Goal: Information Seeking & Learning: Learn about a topic

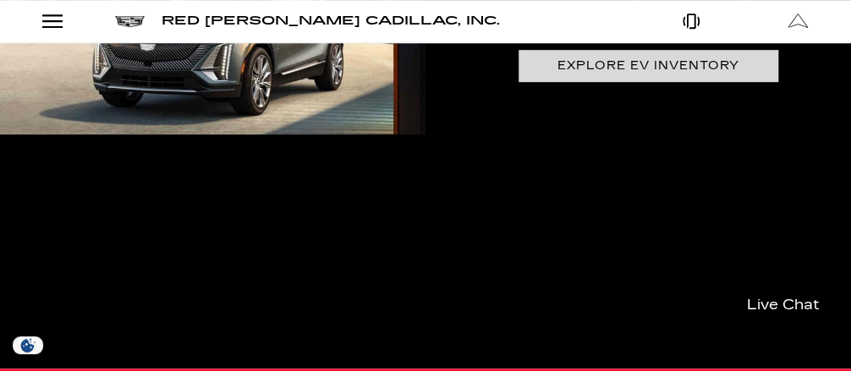
click at [636, 57] on link "Explore EV Inventory" at bounding box center [648, 65] width 260 height 31
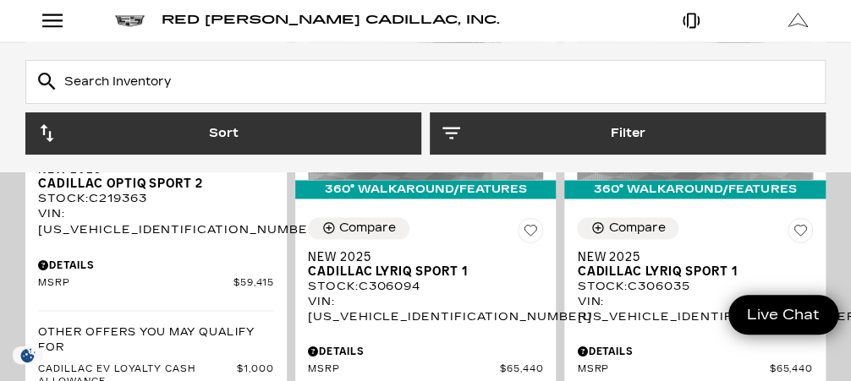
scroll to position [5006, 0]
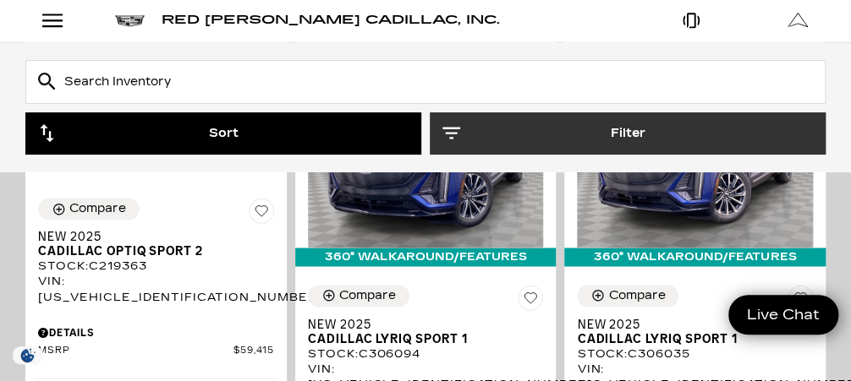
click at [229, 136] on button "Sort" at bounding box center [223, 133] width 396 height 42
click at [48, 132] on icon "button" at bounding box center [47, 133] width 18 height 18
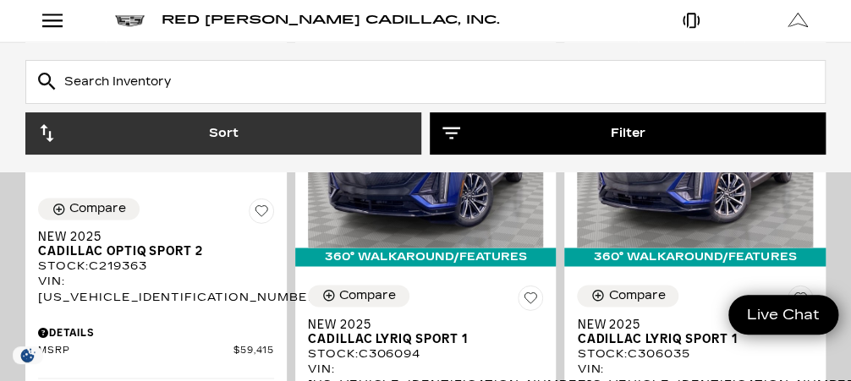
click at [460, 136] on button "Filter" at bounding box center [628, 133] width 396 height 42
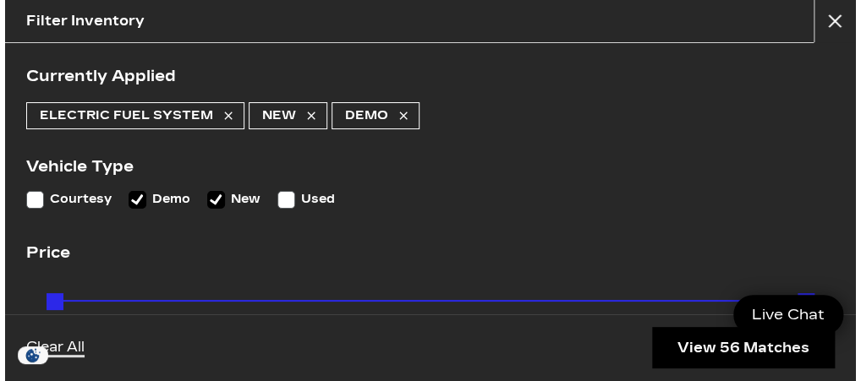
scroll to position [5018, 0]
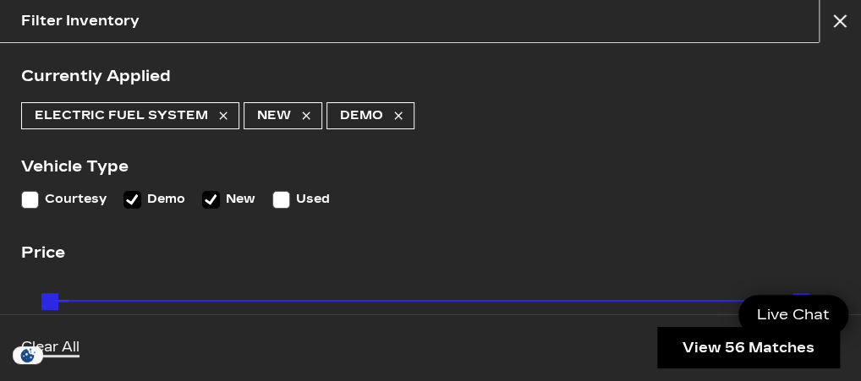
click at [283, 193] on input "Used" at bounding box center [281, 200] width 18 height 18
checkbox input "true"
type input "$29,500"
click at [214, 198] on icon at bounding box center [211, 199] width 15 height 15
click at [214, 198] on input "New" at bounding box center [211, 200] width 18 height 18
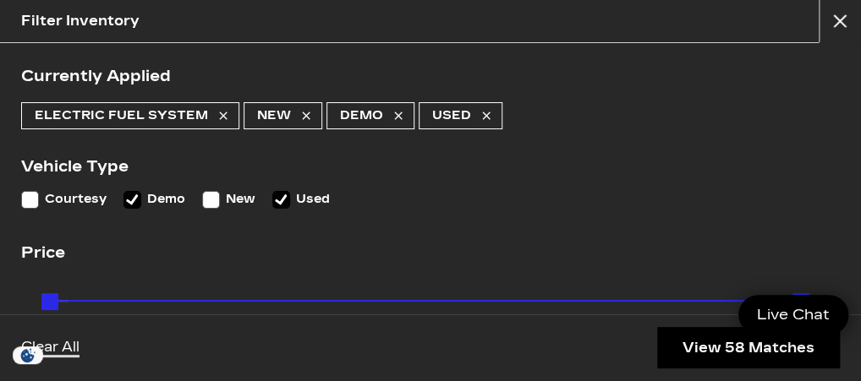
checkbox input "false"
type input "$134,955"
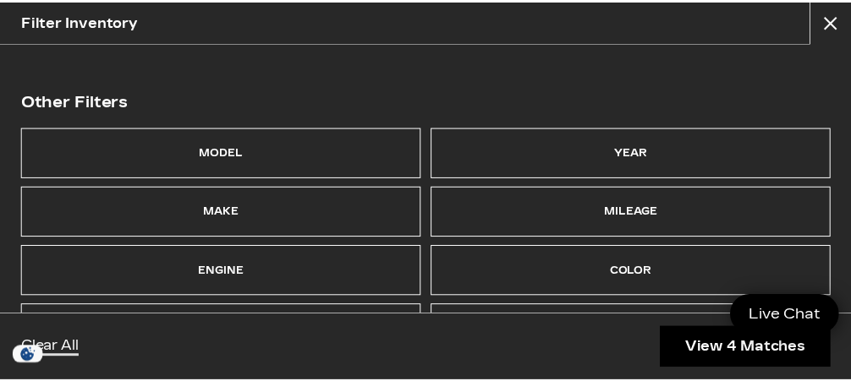
scroll to position [338, 0]
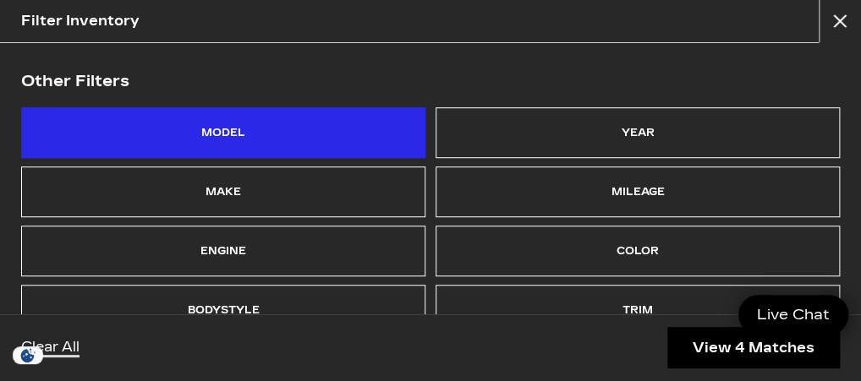
click at [296, 128] on div "Model" at bounding box center [223, 132] width 404 height 51
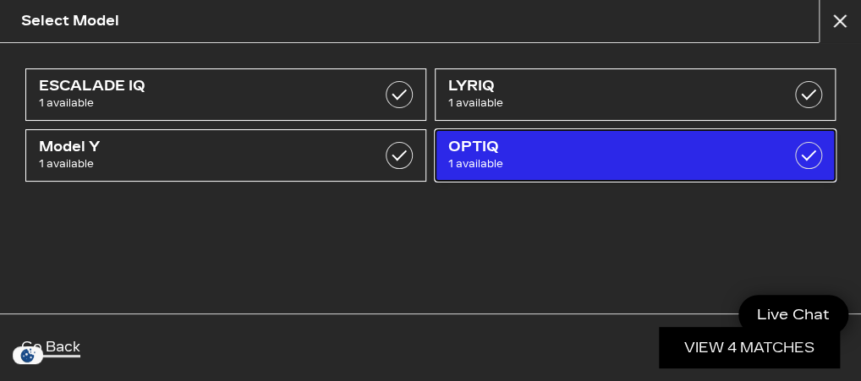
click at [581, 163] on span "1 available" at bounding box center [607, 164] width 318 height 17
checkbox input "true"
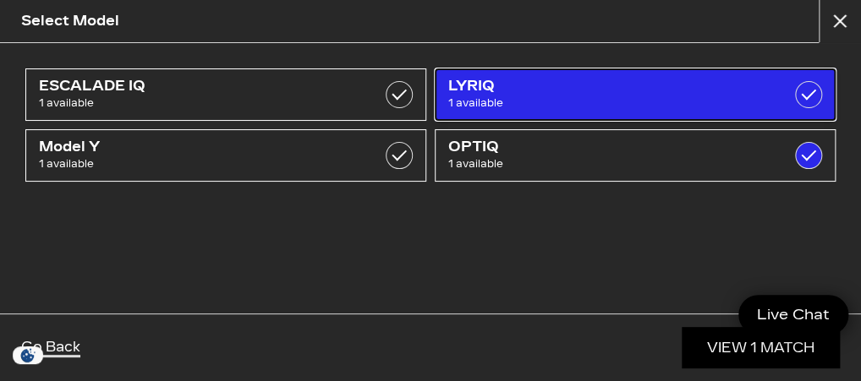
click at [556, 96] on span "1 available" at bounding box center [607, 103] width 318 height 17
checkbox input "true"
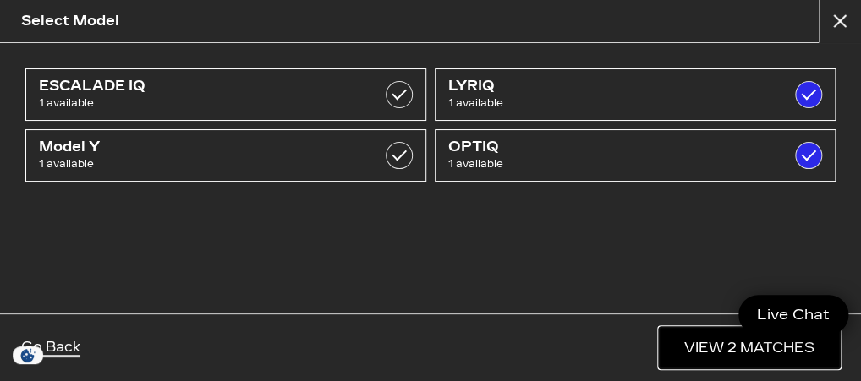
click at [714, 343] on link "View 2 Matches" at bounding box center [749, 347] width 181 height 41
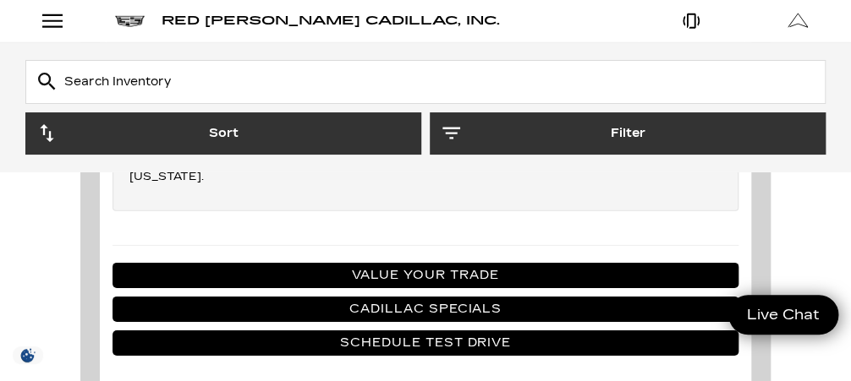
scroll to position [1623, 0]
